Goal: Task Accomplishment & Management: Manage account settings

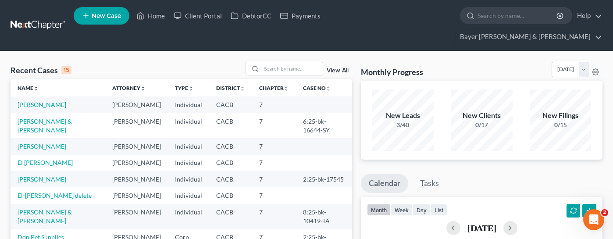
click at [295, 62] on input "search" at bounding box center [291, 68] width 61 height 13
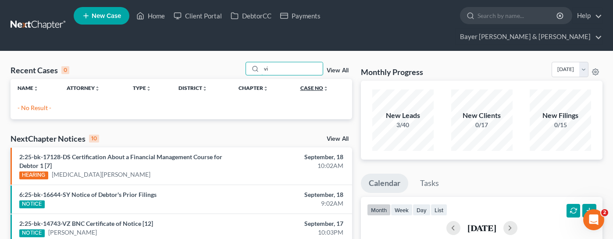
type input "v"
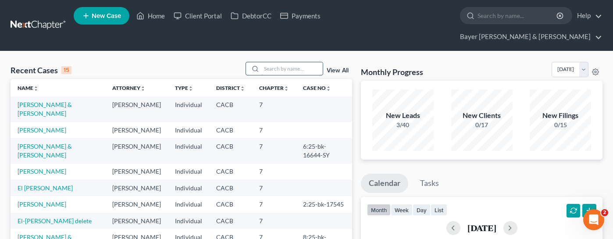
click at [285, 62] on input "search" at bounding box center [291, 68] width 61 height 13
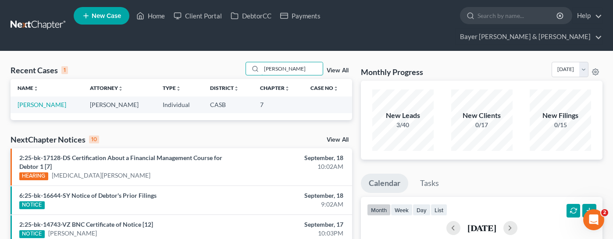
type input "struna"
drag, startPoint x: 283, startPoint y: 55, endPoint x: 251, endPoint y: 52, distance: 32.1
click at [251, 62] on div "struna" at bounding box center [284, 69] width 78 height 14
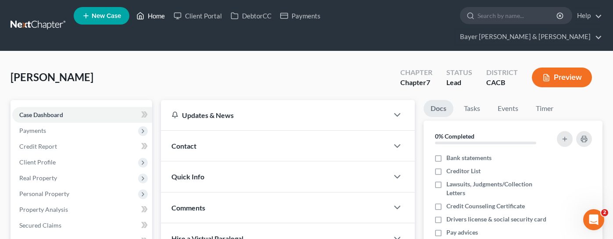
click at [155, 16] on link "Home" at bounding box center [150, 16] width 37 height 16
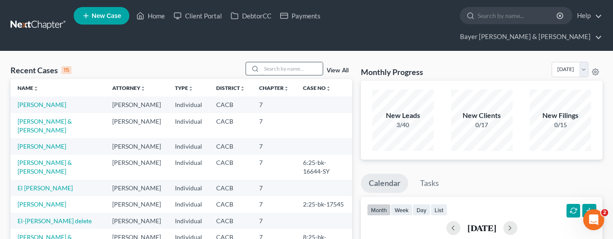
click at [293, 62] on input "search" at bounding box center [291, 68] width 61 height 13
type input "sos"
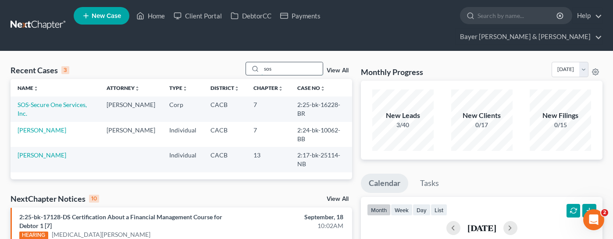
drag, startPoint x: 267, startPoint y: 54, endPoint x: 260, endPoint y: 54, distance: 6.6
click at [260, 62] on div "sos" at bounding box center [284, 69] width 78 height 14
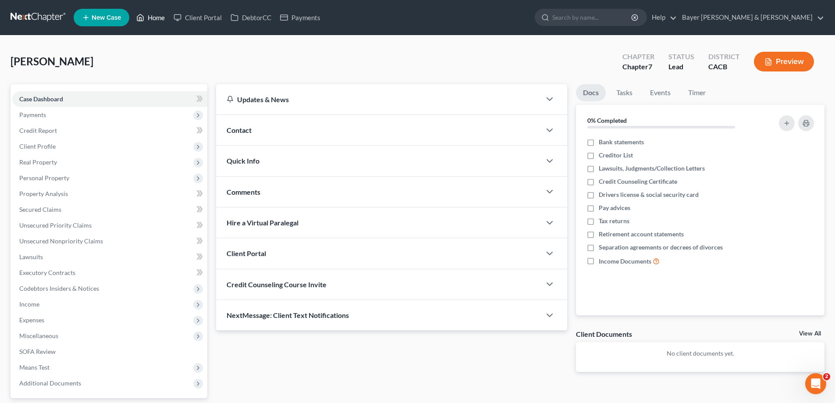
click at [155, 14] on link "Home" at bounding box center [150, 18] width 37 height 16
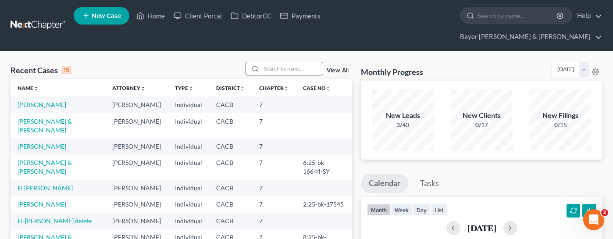
click at [288, 62] on input "search" at bounding box center [291, 68] width 61 height 13
type input "b"
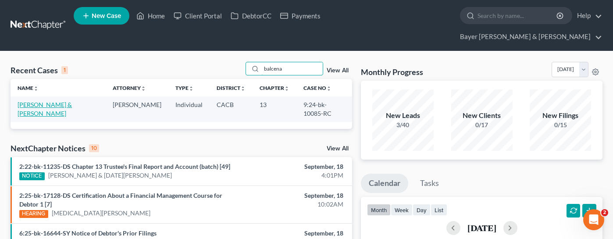
type input "balcena"
click at [59, 101] on link "Balcena, Jason & Monica" at bounding box center [45, 109] width 54 height 16
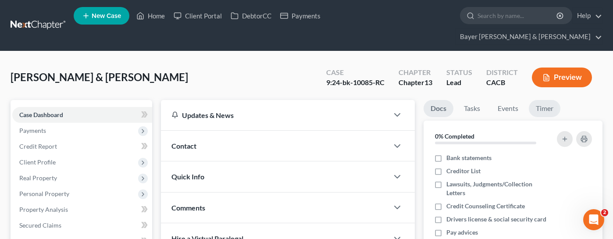
click at [548, 100] on link "Timer" at bounding box center [545, 108] width 32 height 17
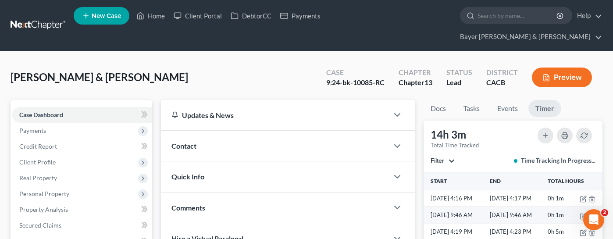
click at [588, 213] on icon "button" at bounding box center [591, 216] width 7 height 7
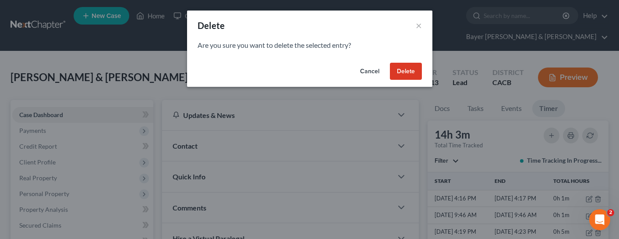
click at [405, 64] on button "Delete" at bounding box center [406, 72] width 32 height 18
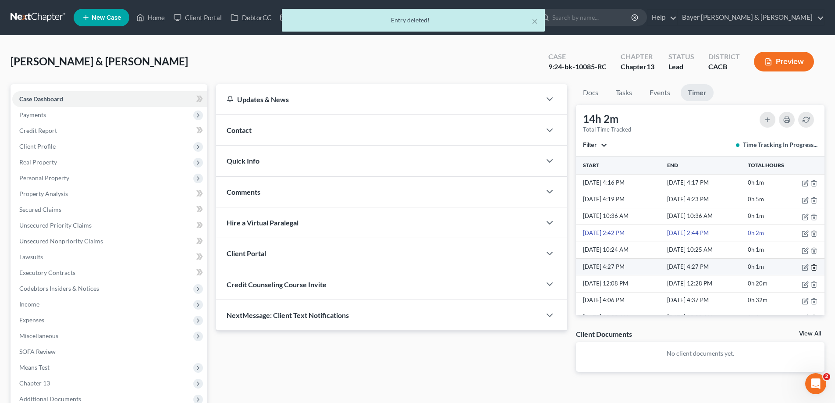
click at [612, 238] on icon "button" at bounding box center [814, 267] width 7 height 7
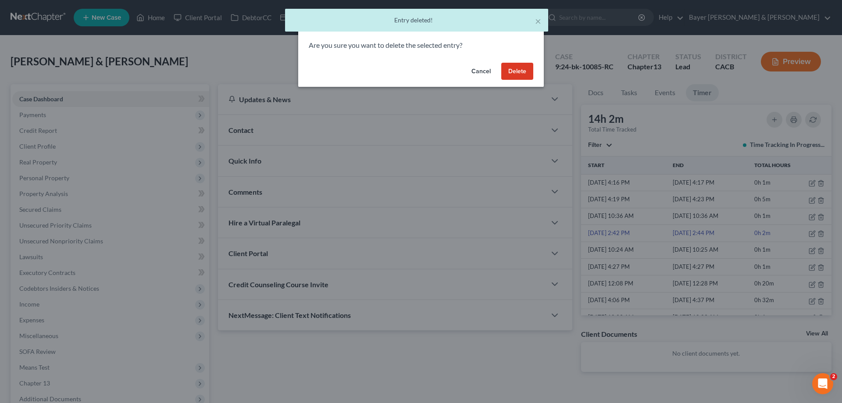
click at [516, 70] on button "Delete" at bounding box center [517, 72] width 32 height 18
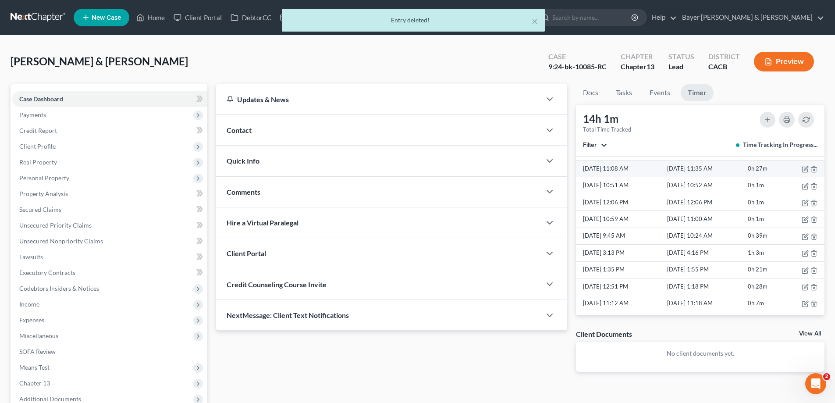
scroll to position [132, 0]
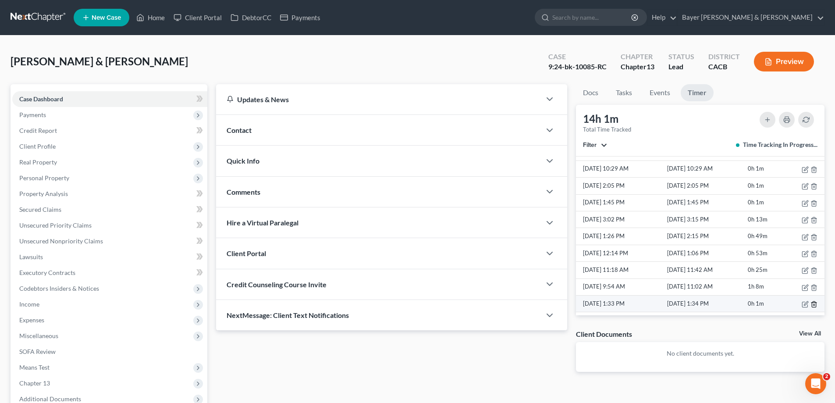
click at [612, 238] on icon "button" at bounding box center [814, 304] width 7 height 7
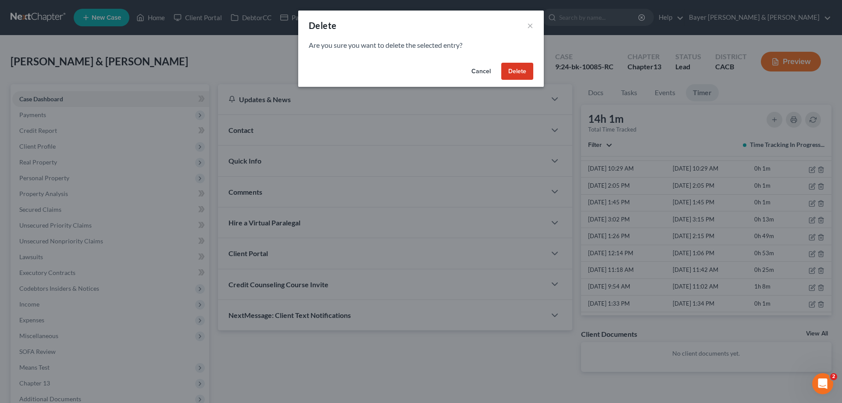
click at [518, 71] on button "Delete" at bounding box center [517, 72] width 32 height 18
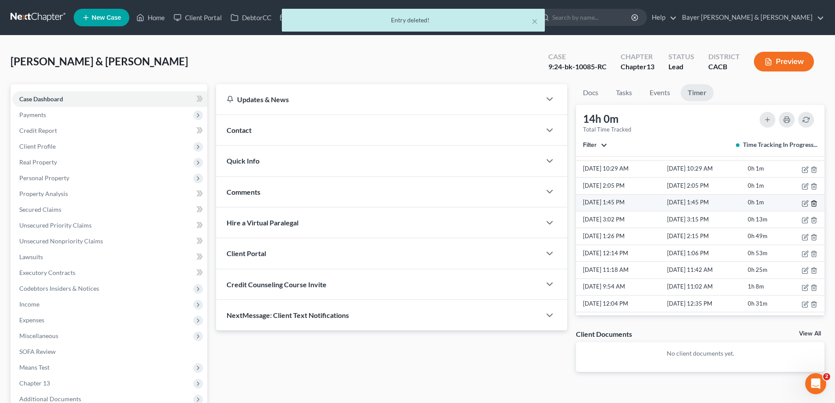
click at [612, 205] on icon "button" at bounding box center [814, 203] width 4 height 6
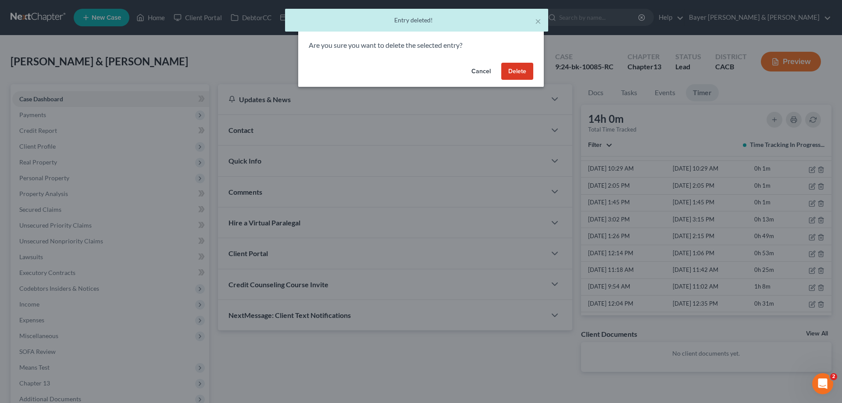
click at [523, 70] on button "Delete" at bounding box center [517, 72] width 32 height 18
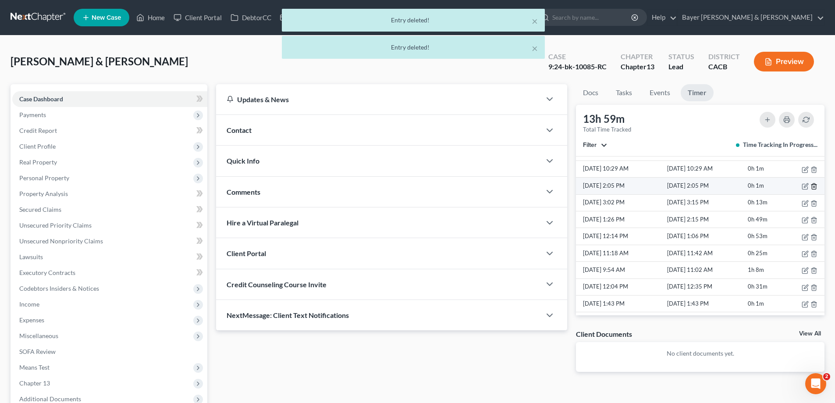
click at [612, 185] on icon "button" at bounding box center [814, 186] width 7 height 7
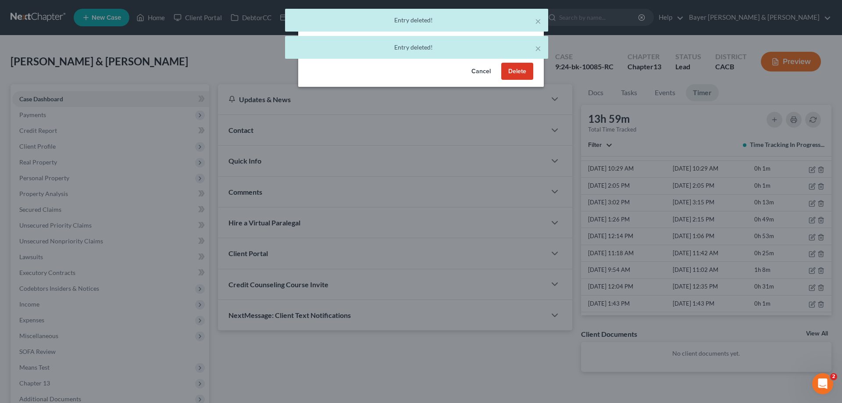
click at [531, 72] on button "Delete" at bounding box center [517, 72] width 32 height 18
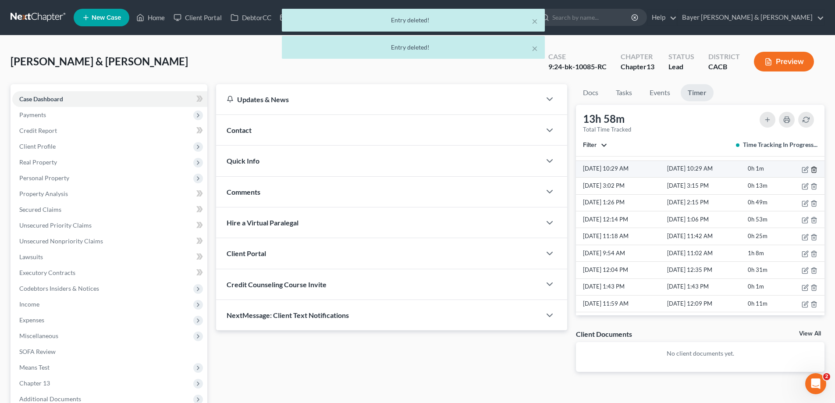
click at [612, 168] on icon "button" at bounding box center [814, 169] width 7 height 7
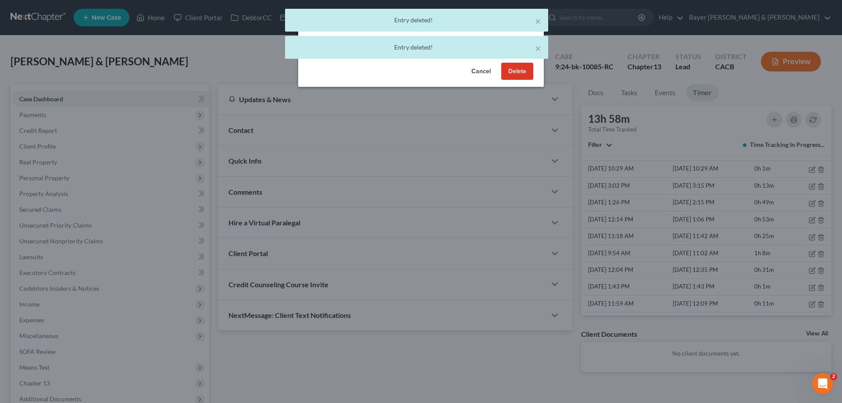
click at [523, 68] on button "Delete" at bounding box center [517, 72] width 32 height 18
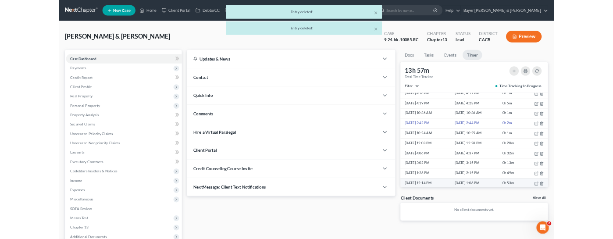
scroll to position [0, 0]
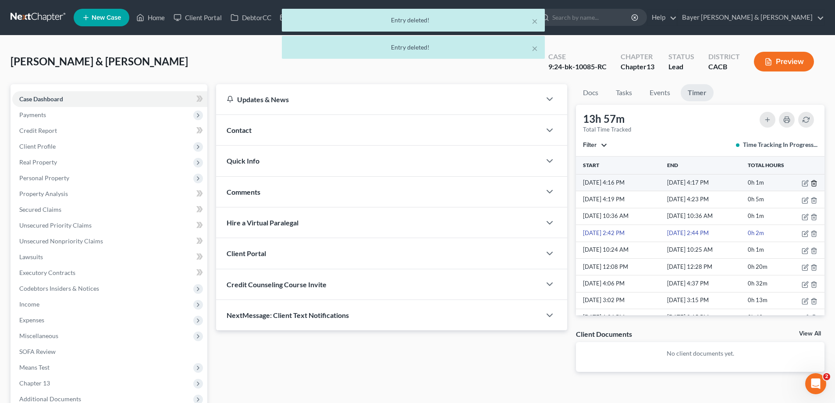
click at [612, 185] on icon "button" at bounding box center [814, 183] width 7 height 7
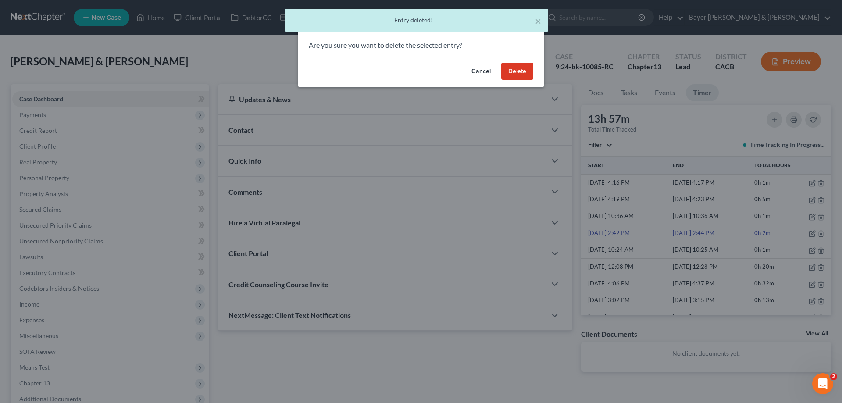
click at [513, 74] on button "Delete" at bounding box center [517, 72] width 32 height 18
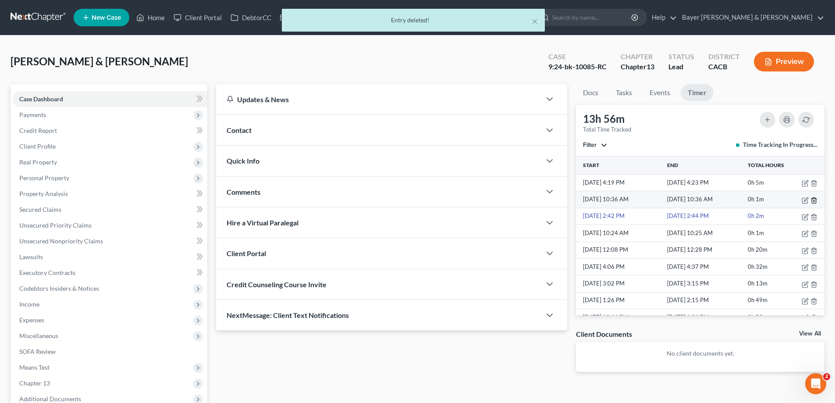
click at [612, 203] on icon "button" at bounding box center [814, 200] width 7 height 7
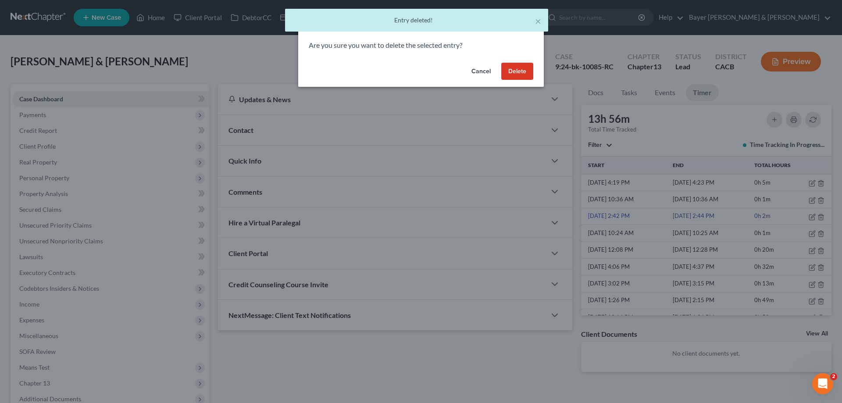
click at [518, 73] on button "Delete" at bounding box center [517, 72] width 32 height 18
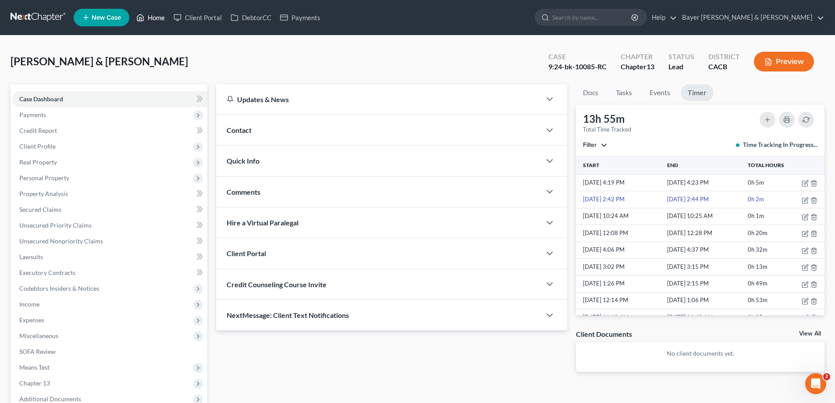
click at [158, 14] on link "Home" at bounding box center [150, 18] width 37 height 16
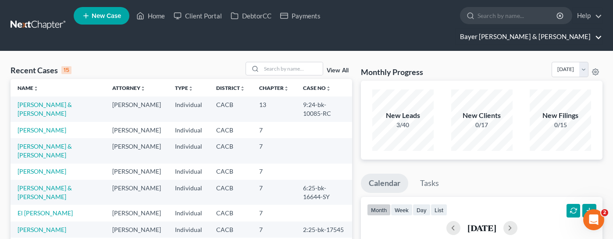
click at [582, 29] on link "Bayer Wishman & Leotta" at bounding box center [528, 37] width 146 height 16
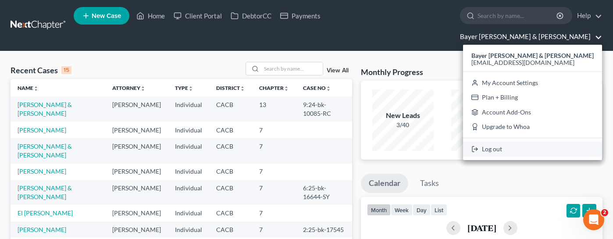
click at [550, 142] on link "Log out" at bounding box center [532, 149] width 139 height 15
